Goal: Information Seeking & Learning: Learn about a topic

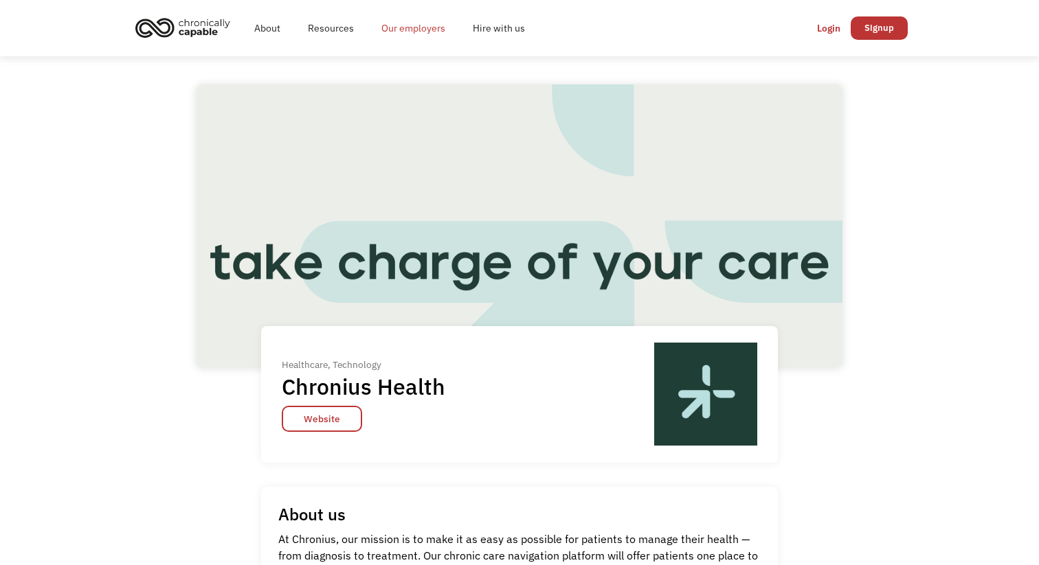
click at [435, 38] on link "Our employers" at bounding box center [413, 28] width 91 height 44
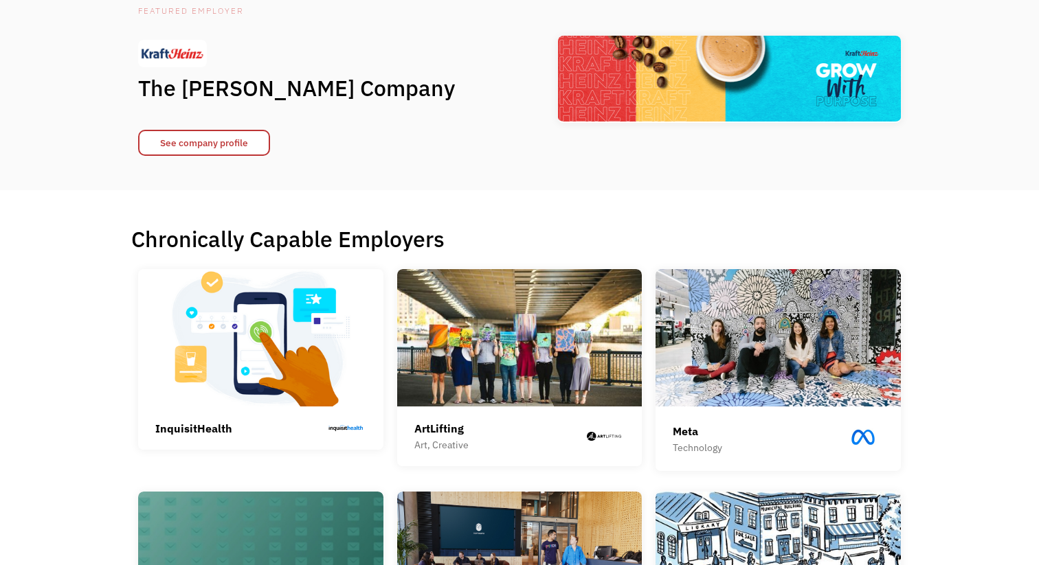
scroll to position [114, 0]
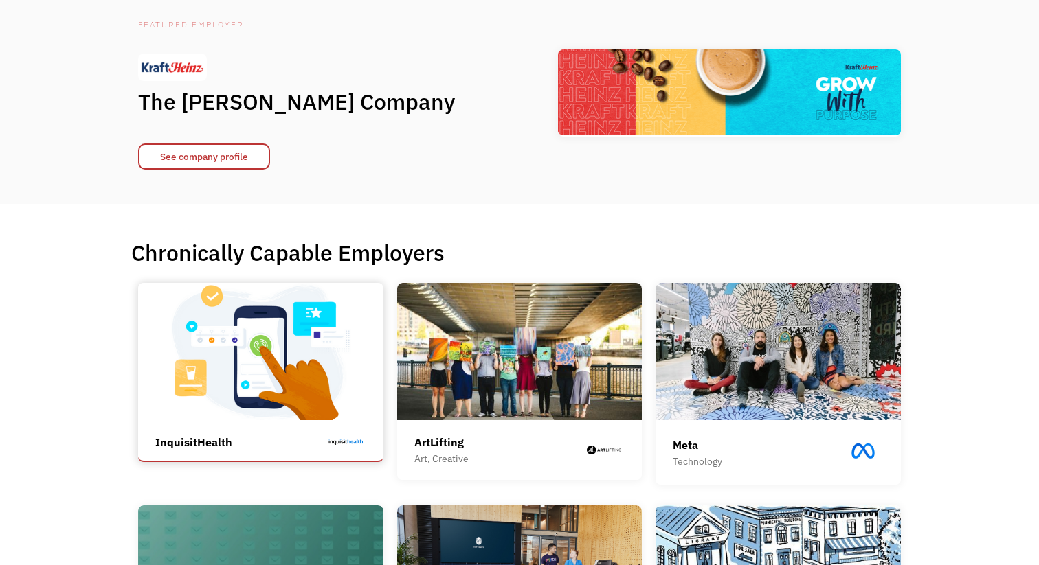
click at [264, 371] on img at bounding box center [260, 351] width 245 height 137
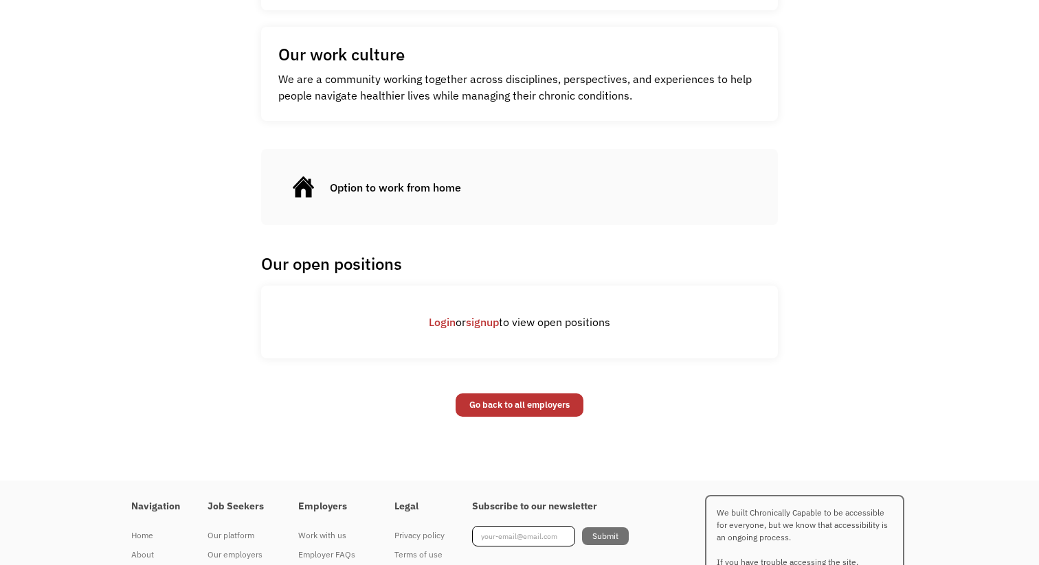
scroll to position [509, 0]
click at [467, 330] on link "signup" at bounding box center [482, 324] width 33 height 14
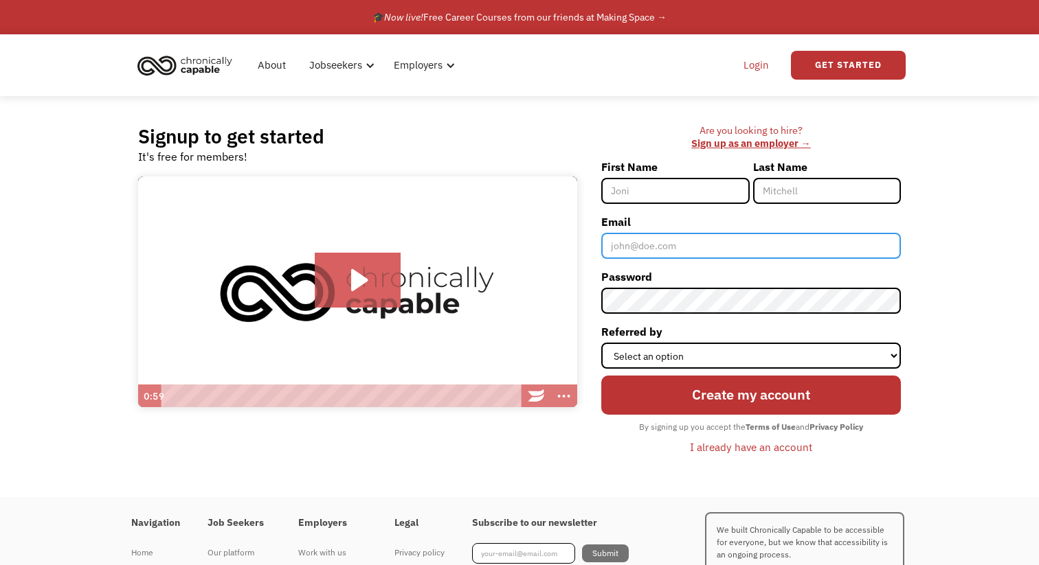
type input "[EMAIL_ADDRESS][DOMAIN_NAME]"
click at [762, 64] on link "Login" at bounding box center [756, 65] width 42 height 44
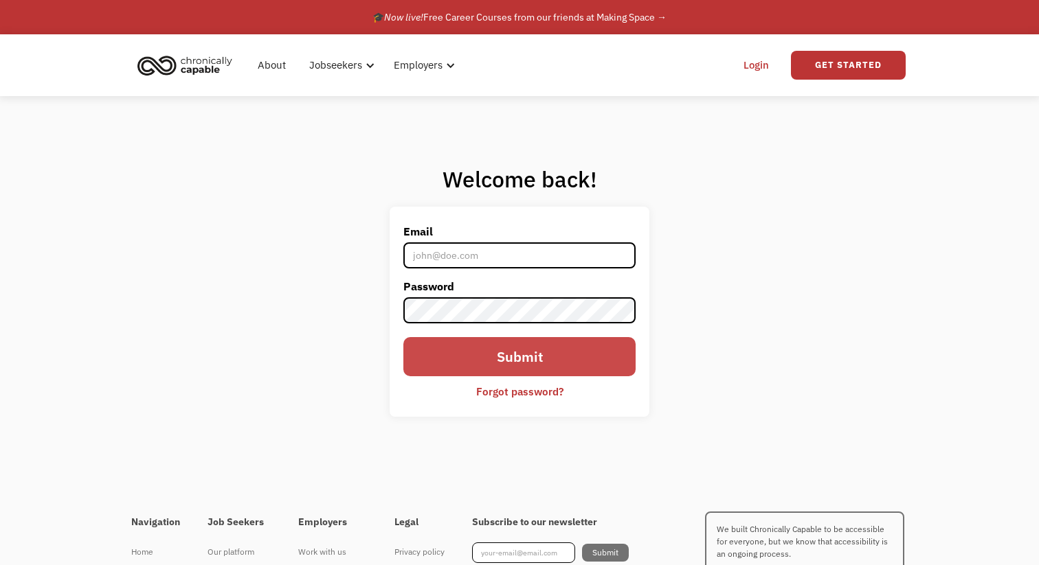
type input "[EMAIL_ADDRESS][DOMAIN_NAME]"
click at [553, 350] on input "Submit" at bounding box center [519, 356] width 232 height 39
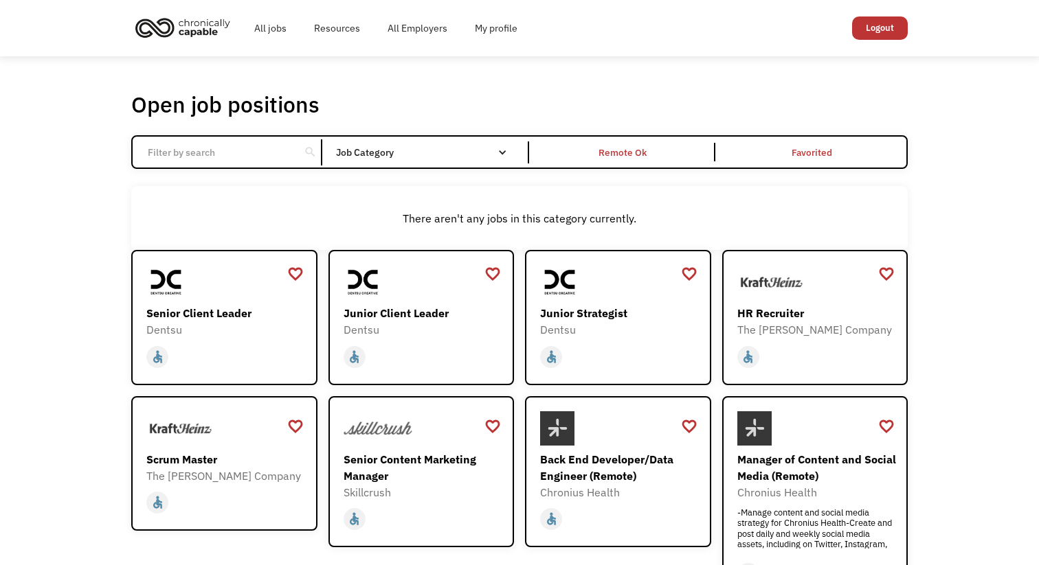
click at [218, 161] on input "Email Form" at bounding box center [215, 152] width 153 height 26
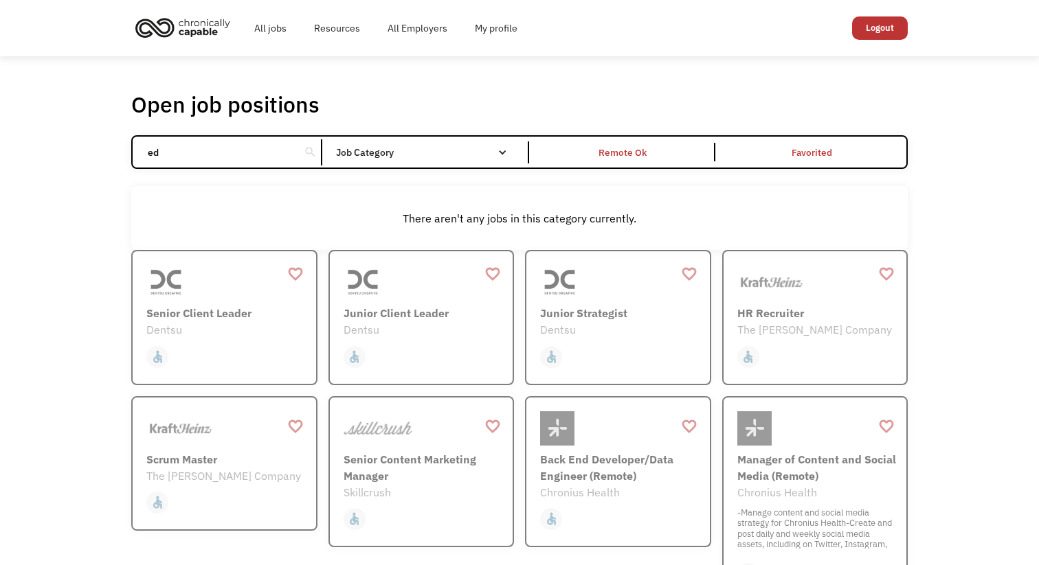
type input "e"
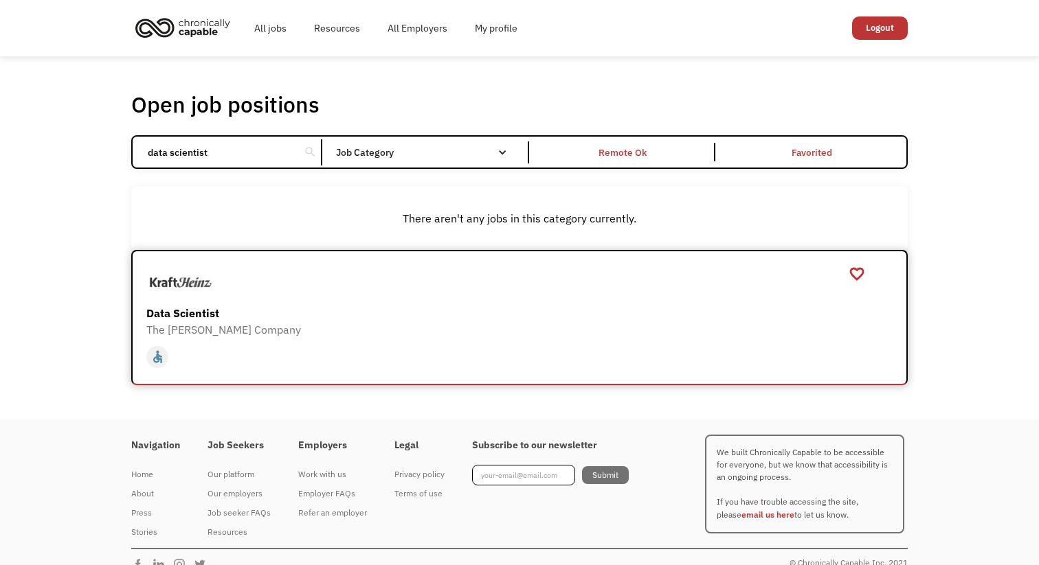
click at [194, 300] on img at bounding box center [180, 282] width 69 height 34
click at [249, 163] on input "data scientist" at bounding box center [215, 152] width 153 height 26
click at [174, 164] on input "data scientist" at bounding box center [215, 152] width 153 height 26
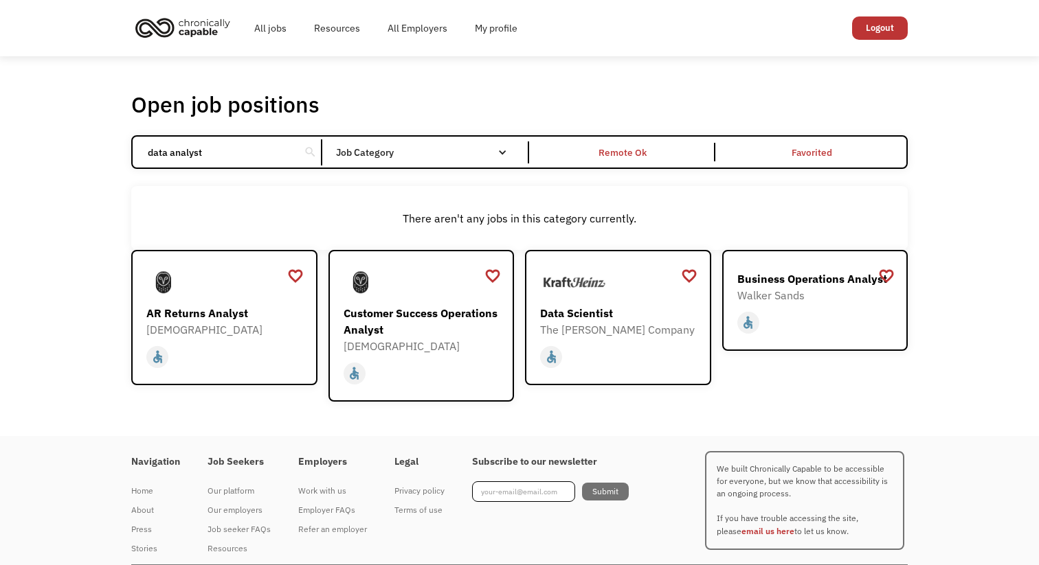
type input "data analyst"
click at [435, 354] on div "[DEMOGRAPHIC_DATA]" at bounding box center [422, 346] width 159 height 16
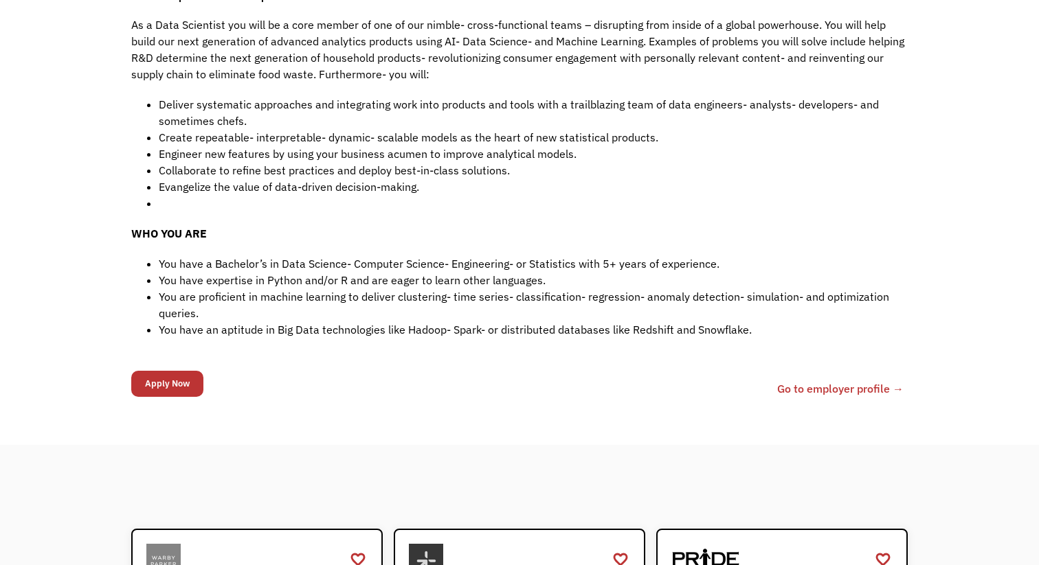
scroll to position [374, 0]
